Goal: Task Accomplishment & Management: Manage account settings

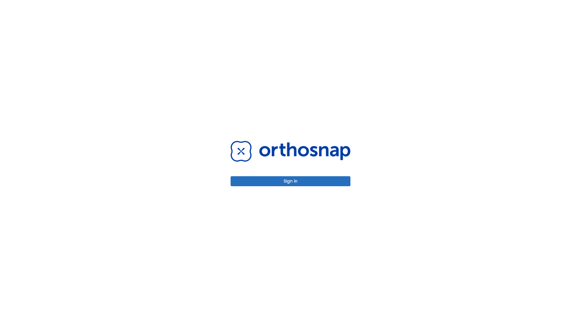
click at [291, 181] on button "Sign in" at bounding box center [291, 181] width 120 height 10
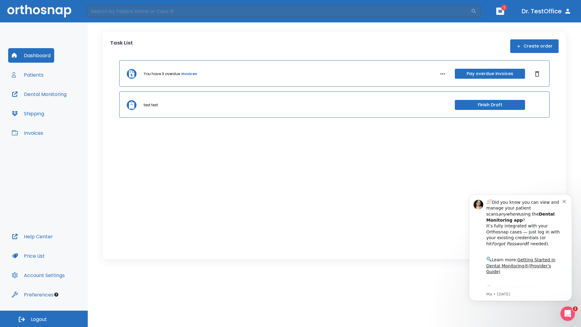
click at [44, 319] on span "Logout" at bounding box center [39, 319] width 16 height 7
